Goal: Task Accomplishment & Management: Complete application form

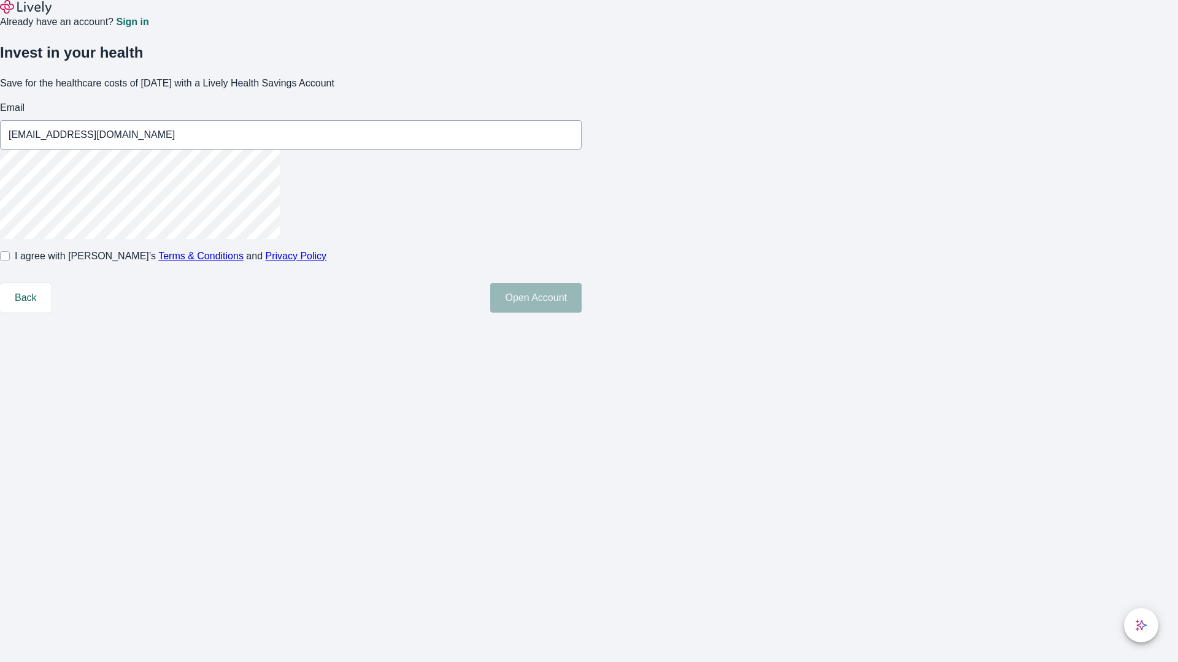
click at [10, 261] on input "I agree with Lively’s Terms & Conditions and Privacy Policy" at bounding box center [5, 256] width 10 height 10
checkbox input "true"
click at [581, 313] on button "Open Account" at bounding box center [535, 297] width 91 height 29
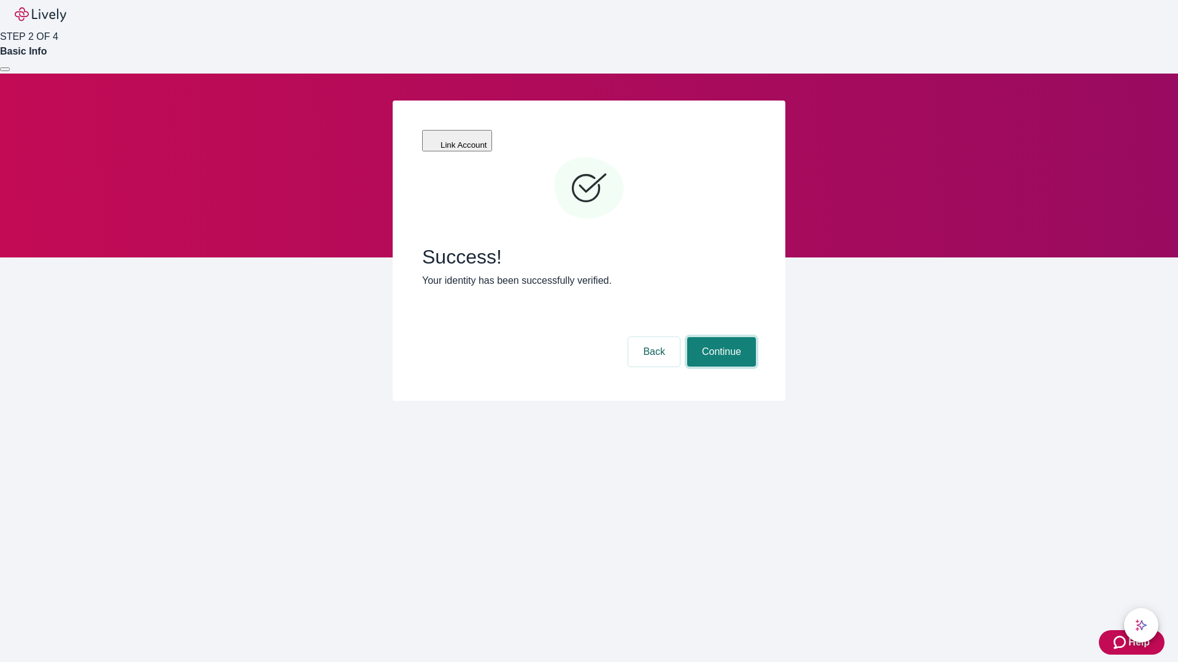
click at [719, 337] on button "Continue" at bounding box center [721, 351] width 69 height 29
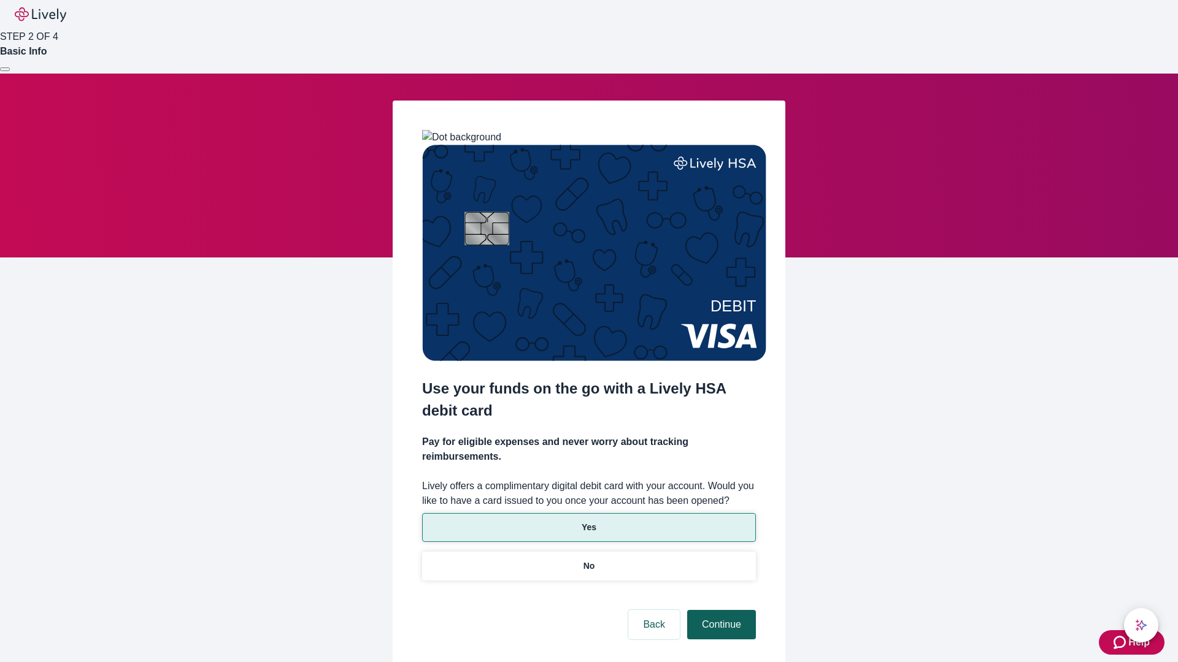
click at [588, 521] on p "Yes" at bounding box center [588, 527] width 15 height 13
click at [719, 610] on button "Continue" at bounding box center [721, 624] width 69 height 29
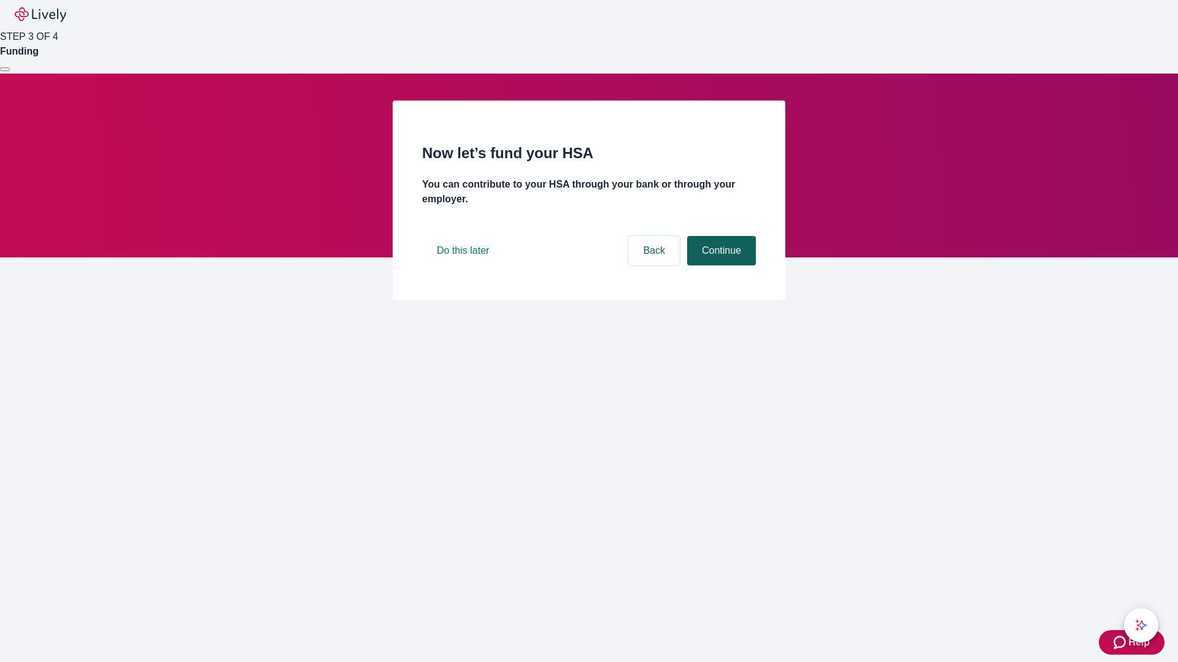
click at [719, 266] on button "Continue" at bounding box center [721, 250] width 69 height 29
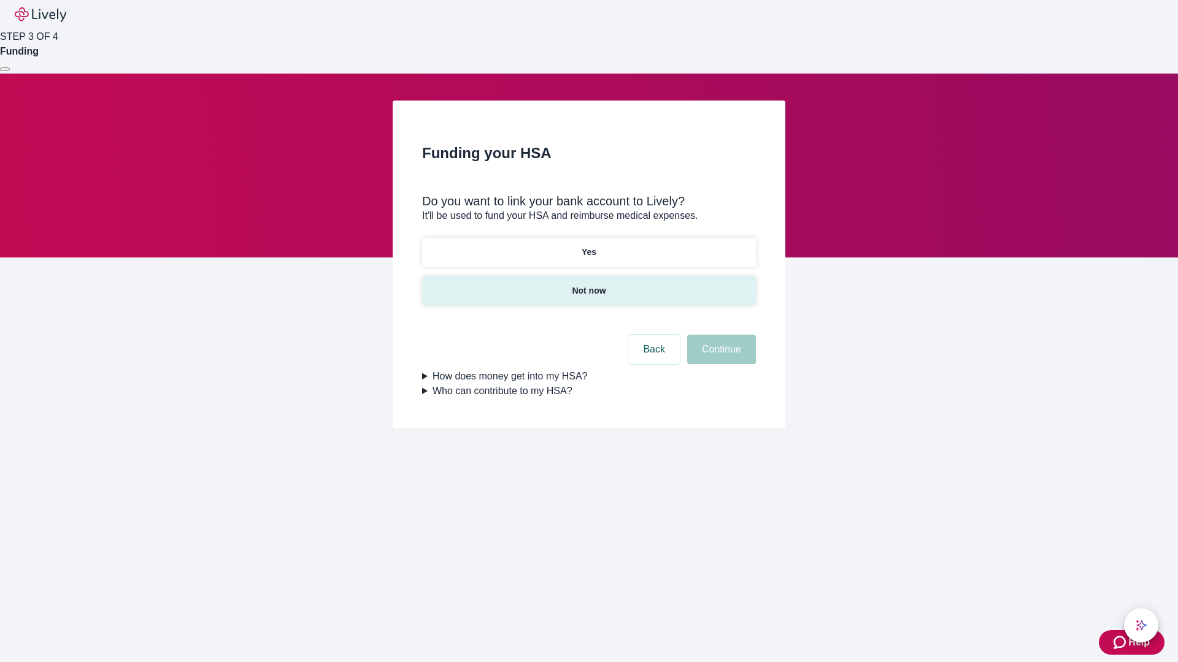
click at [588, 285] on p "Not now" at bounding box center [589, 291] width 34 height 13
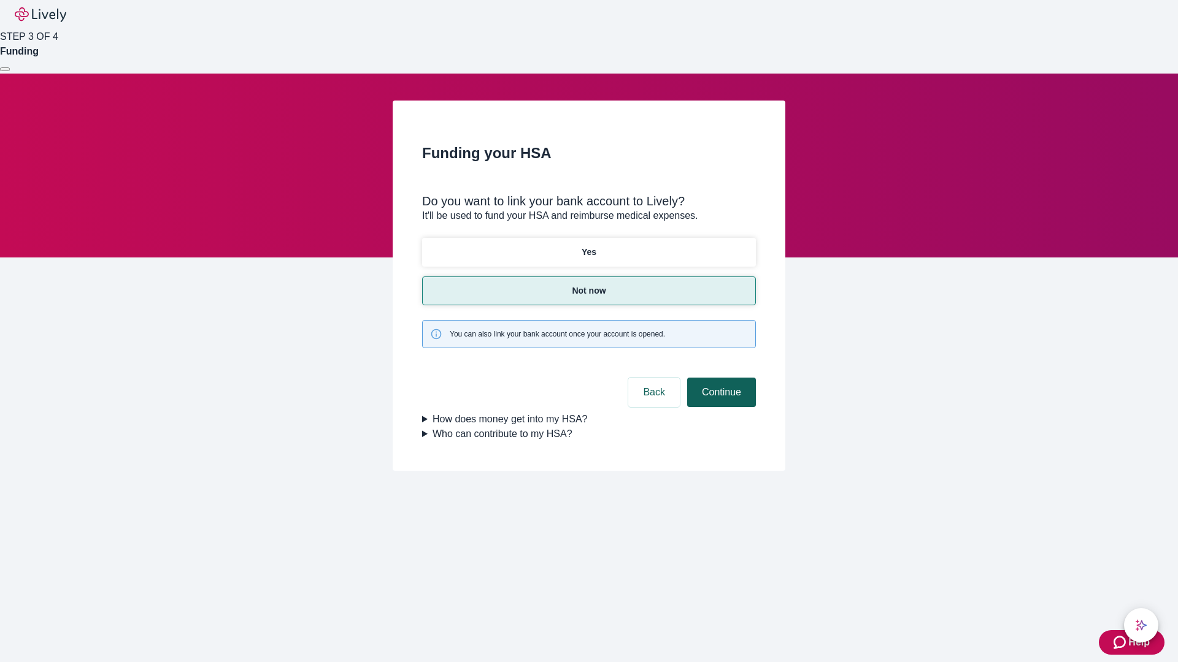
click at [719, 378] on button "Continue" at bounding box center [721, 392] width 69 height 29
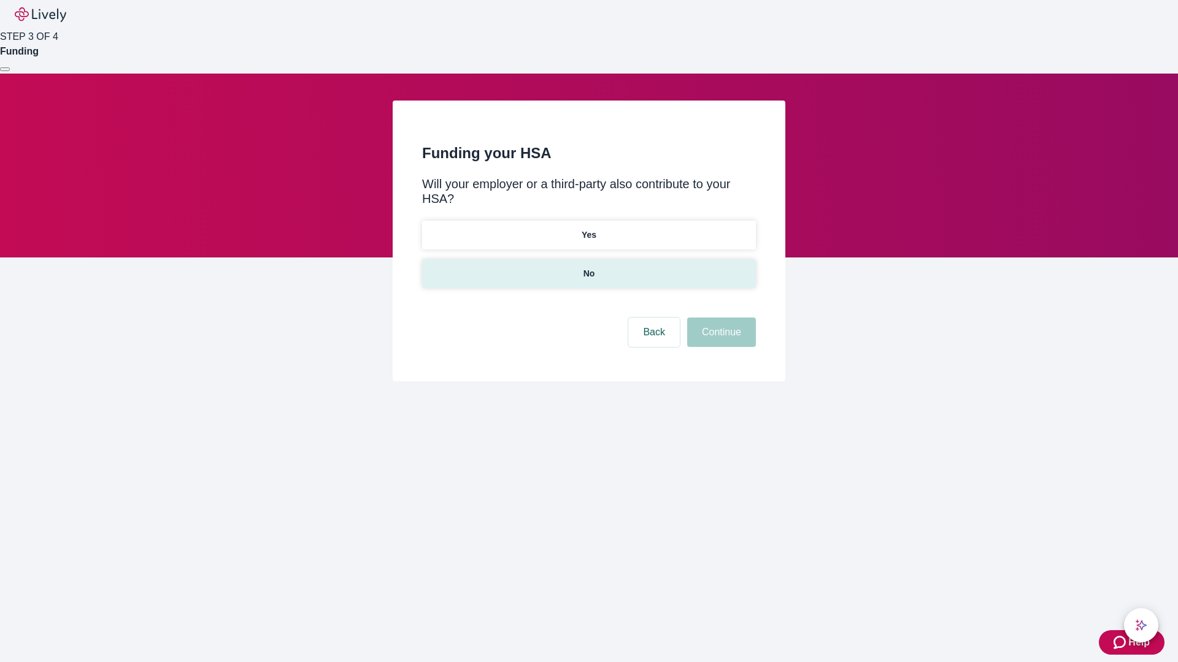
click at [588, 267] on p "No" at bounding box center [589, 273] width 12 height 13
click at [719, 318] on button "Continue" at bounding box center [721, 332] width 69 height 29
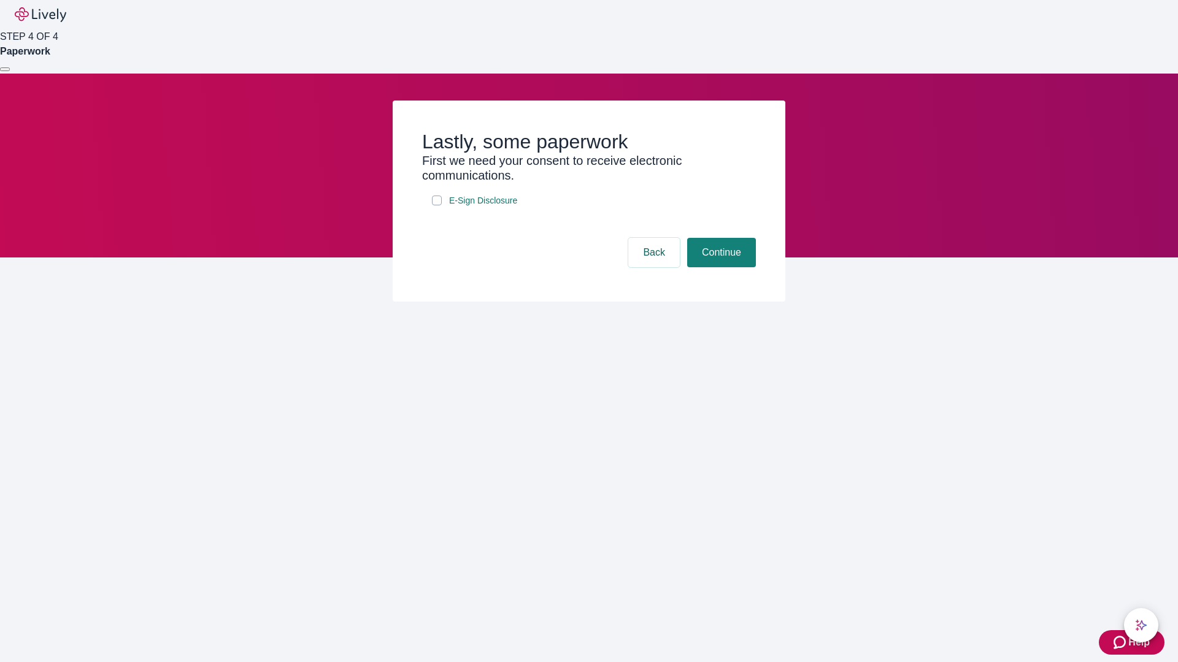
click at [437, 205] on input "E-Sign Disclosure" at bounding box center [437, 201] width 10 height 10
checkbox input "true"
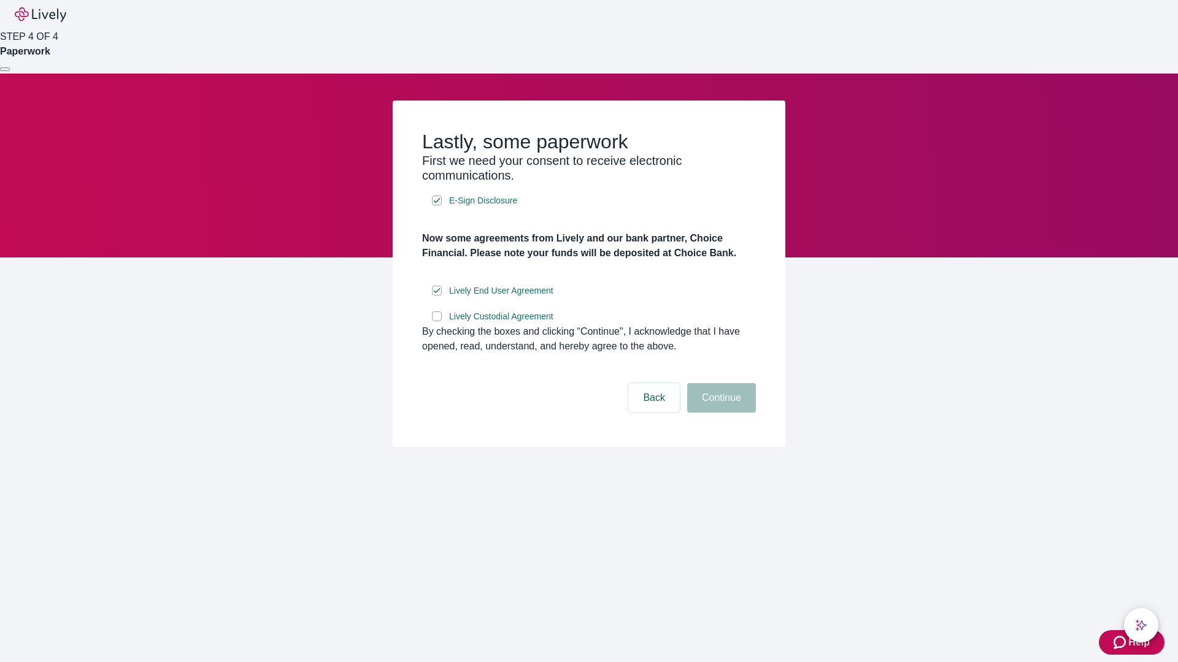
click at [437, 321] on input "Lively Custodial Agreement" at bounding box center [437, 317] width 10 height 10
checkbox input "true"
click at [719, 413] on button "Continue" at bounding box center [721, 397] width 69 height 29
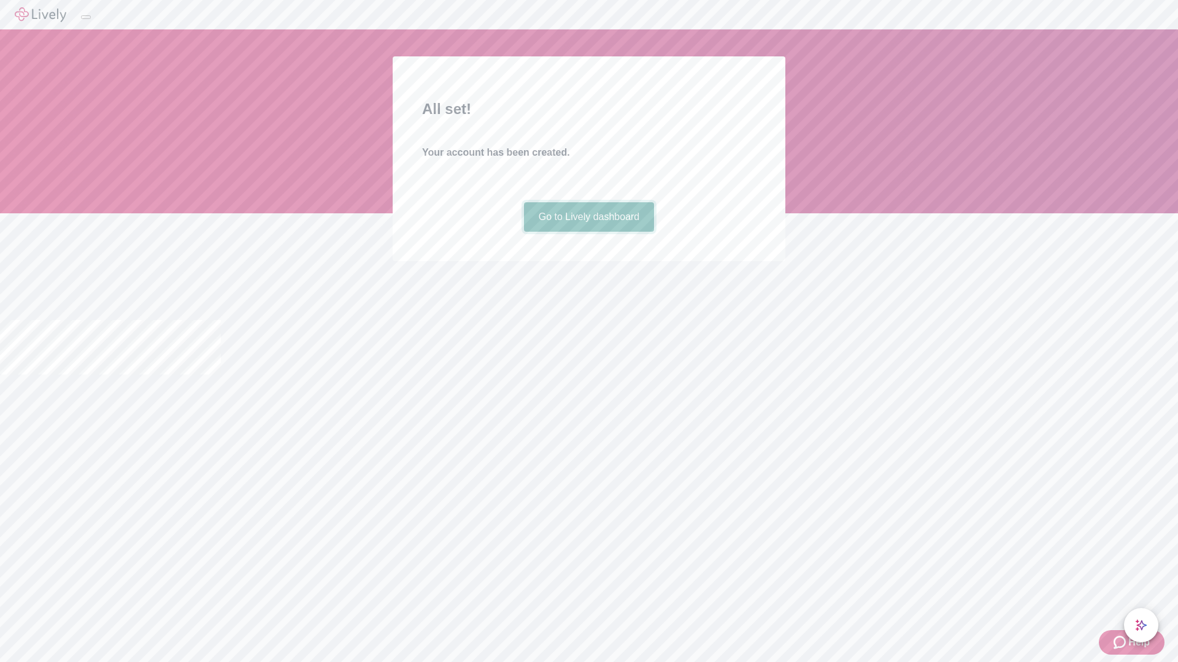
click at [588, 232] on link "Go to Lively dashboard" at bounding box center [589, 216] width 131 height 29
